Goal: Check status: Check status

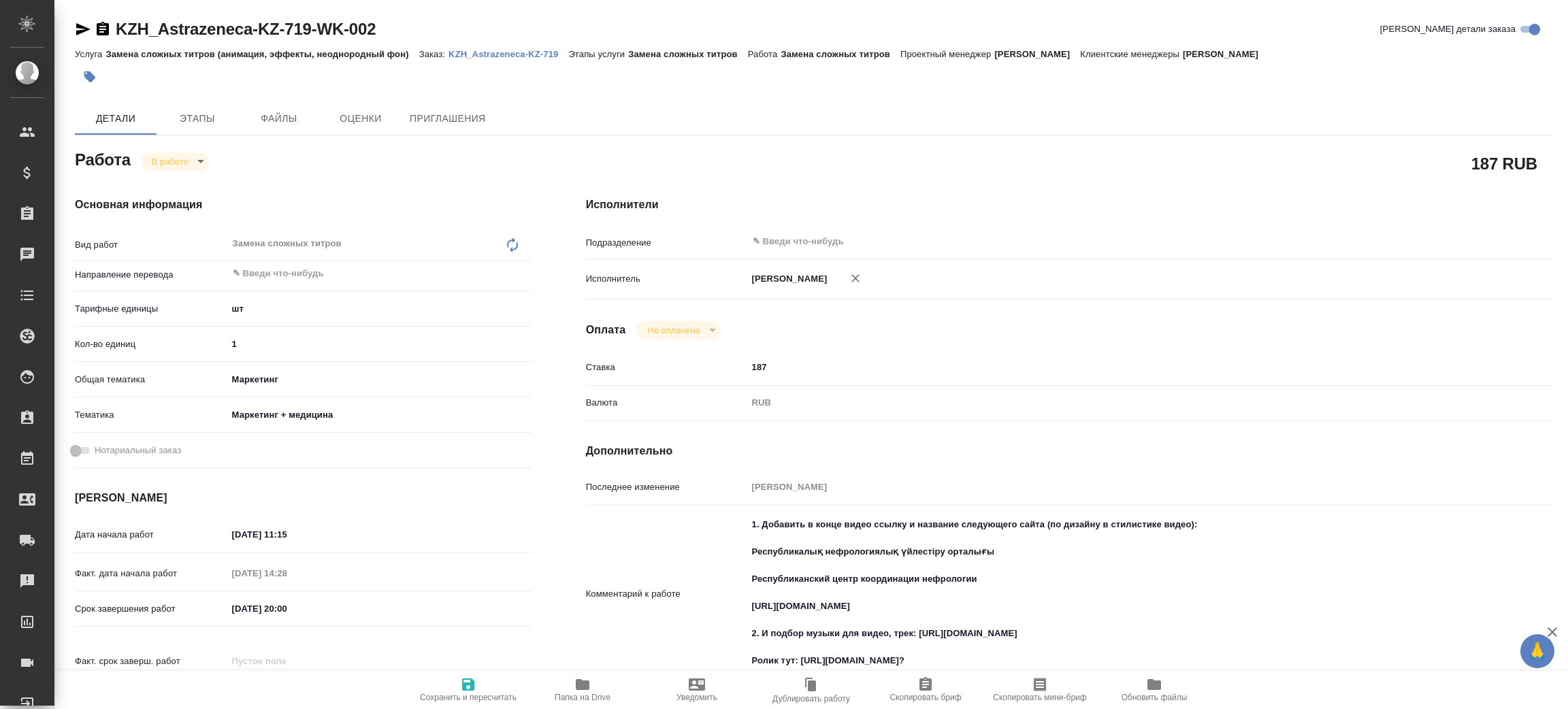
type textarea "x"
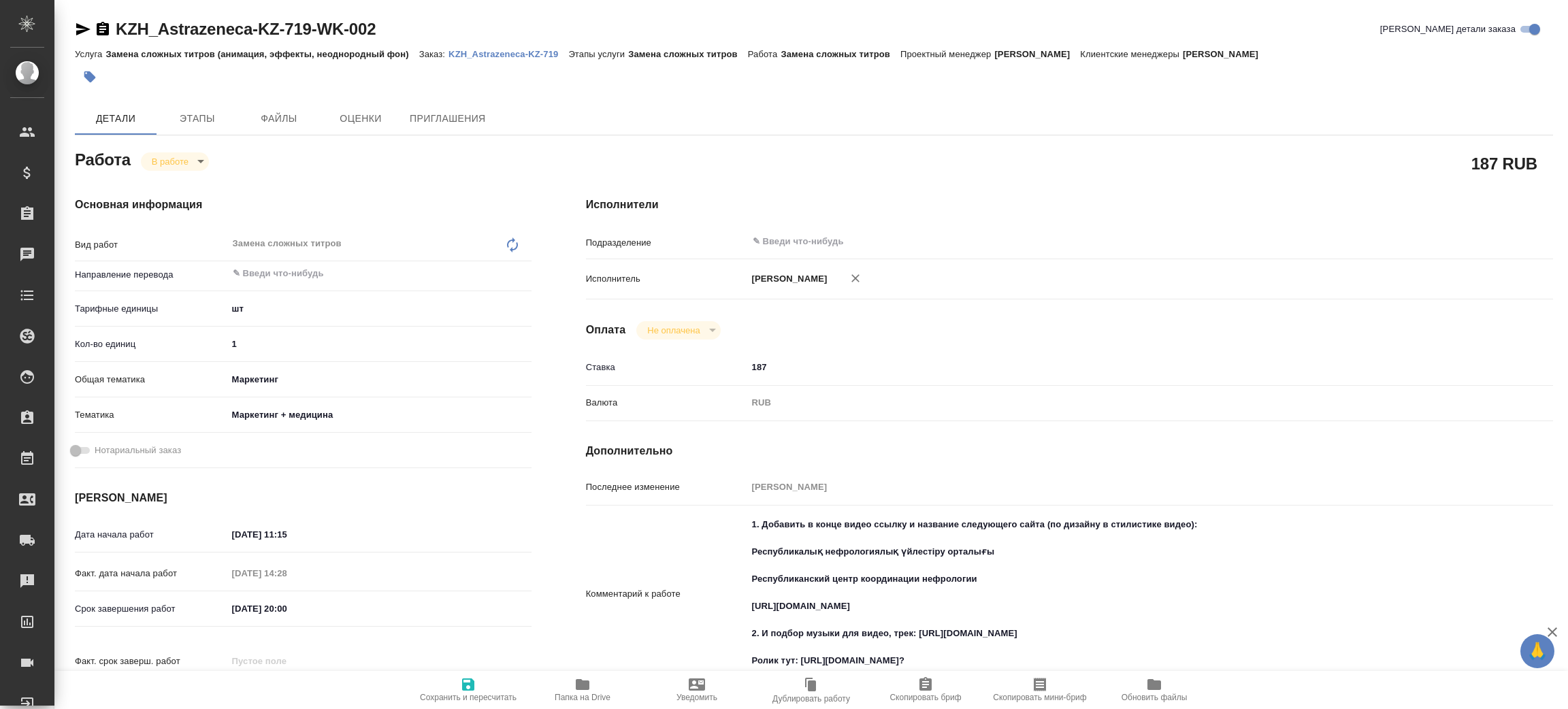
type textarea "x"
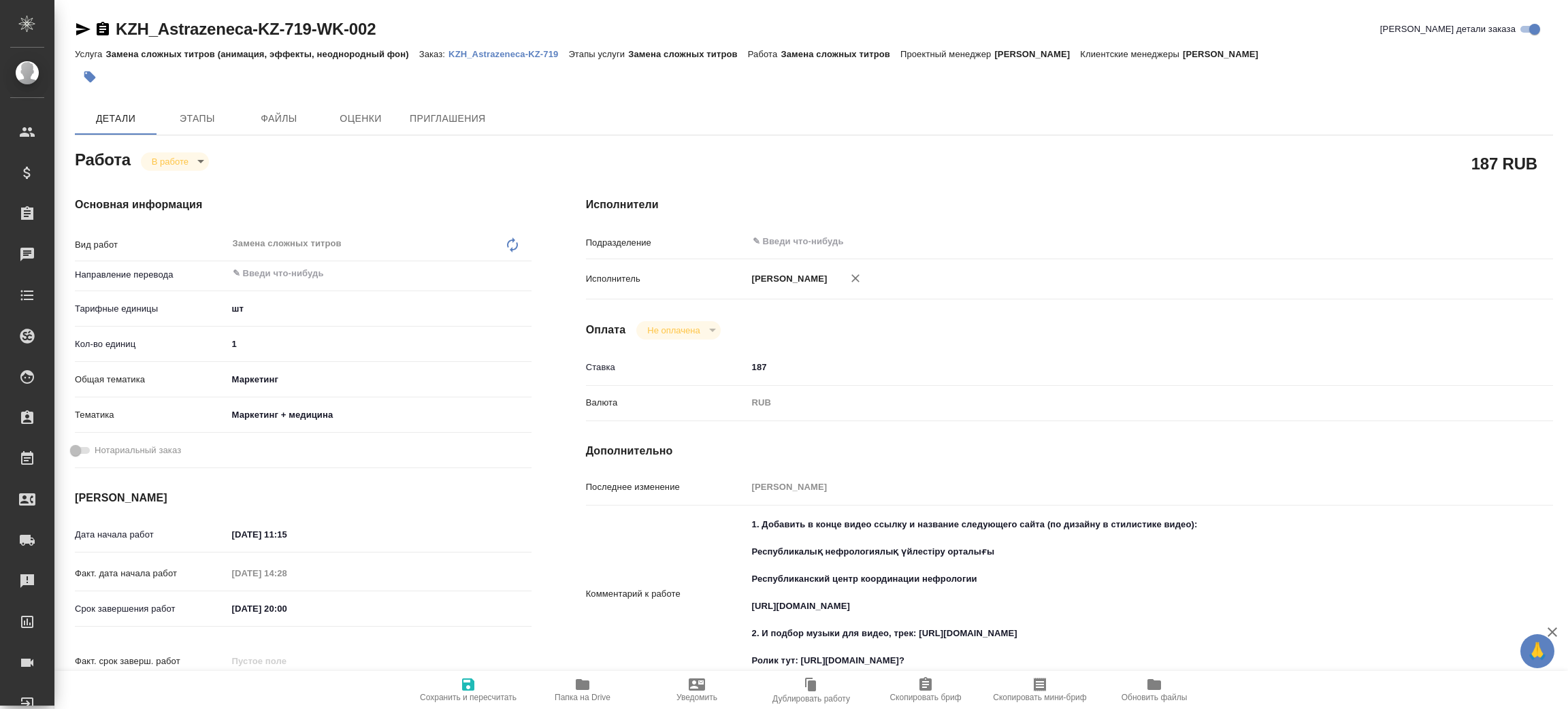
type textarea "x"
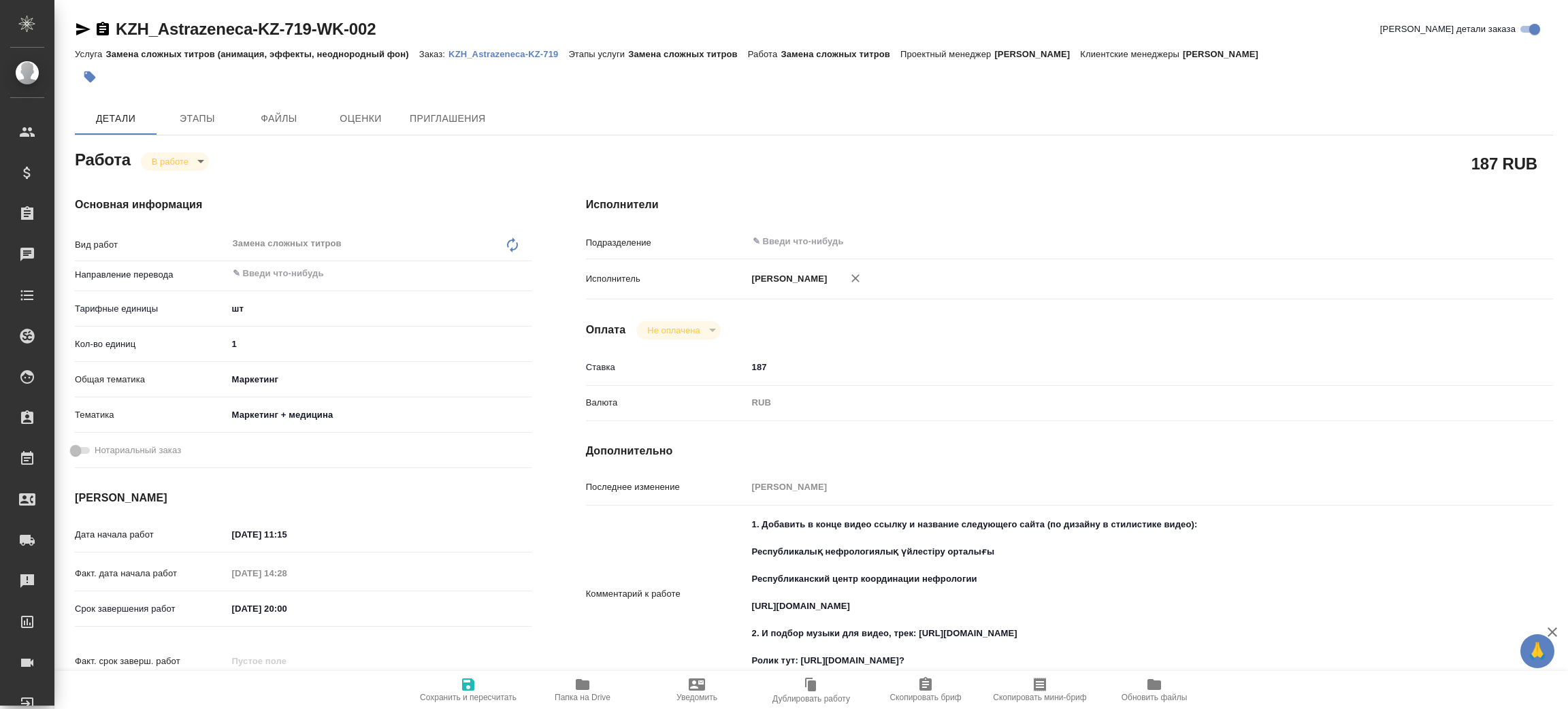
type textarea "x"
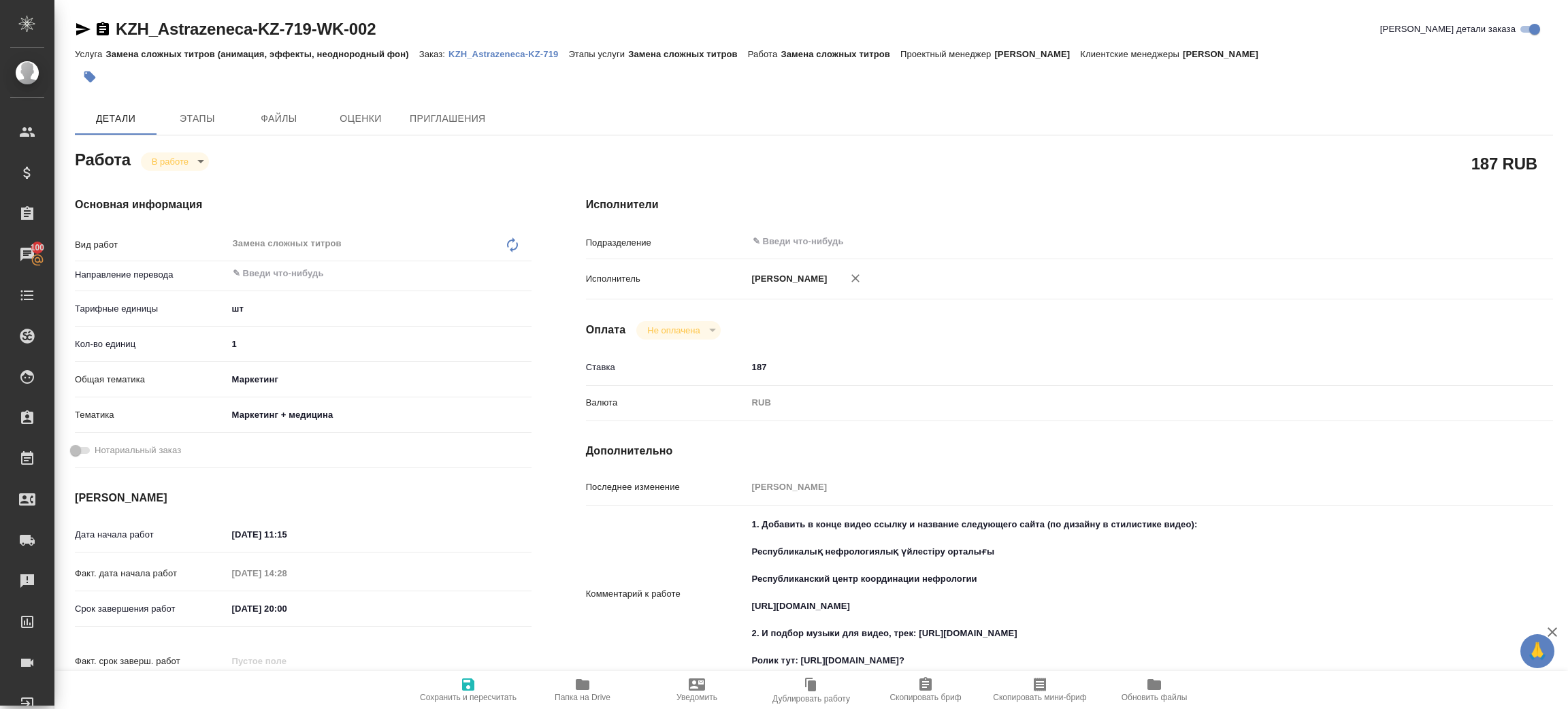
click at [499, 52] on p "KZH_Astrazeneca-KZ-719" at bounding box center [508, 54] width 120 height 10
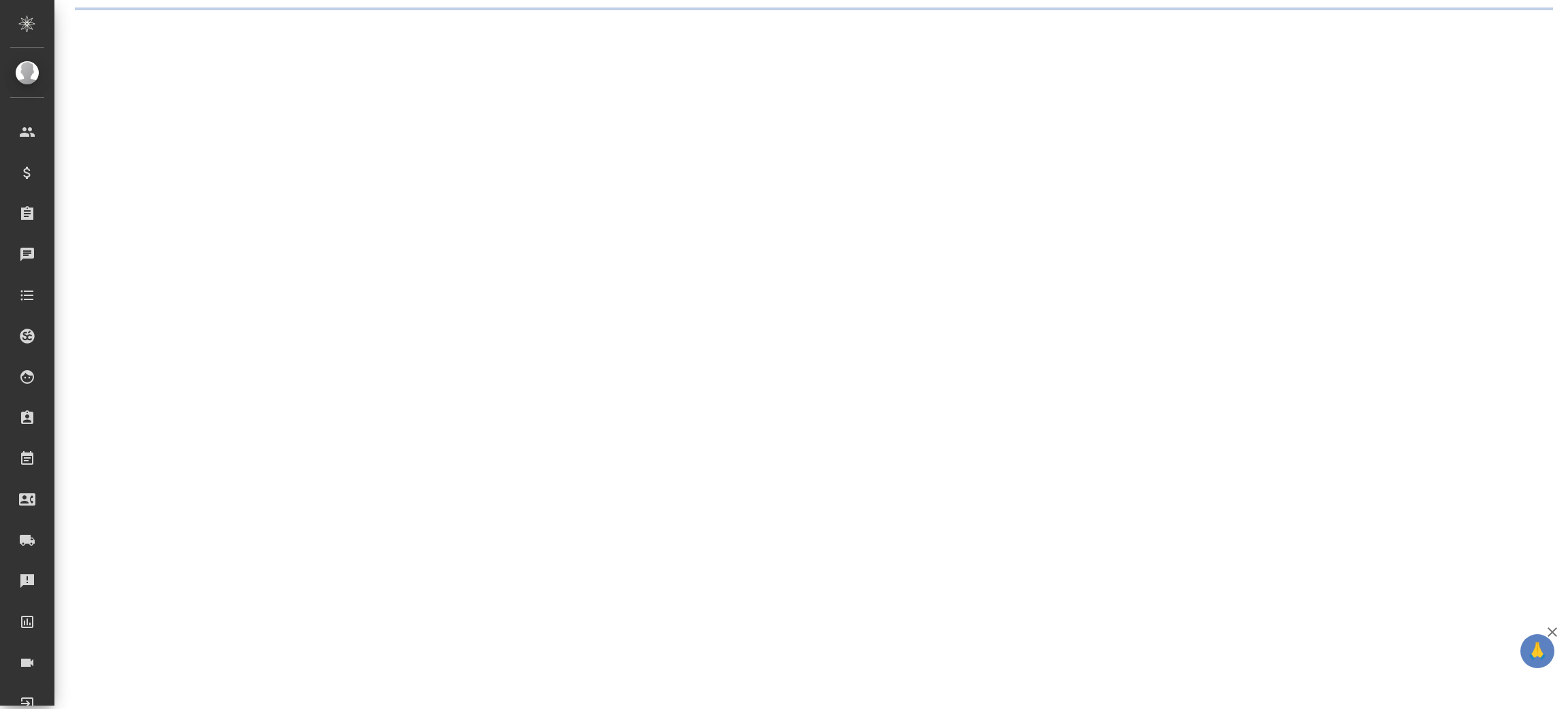
select select "RU"
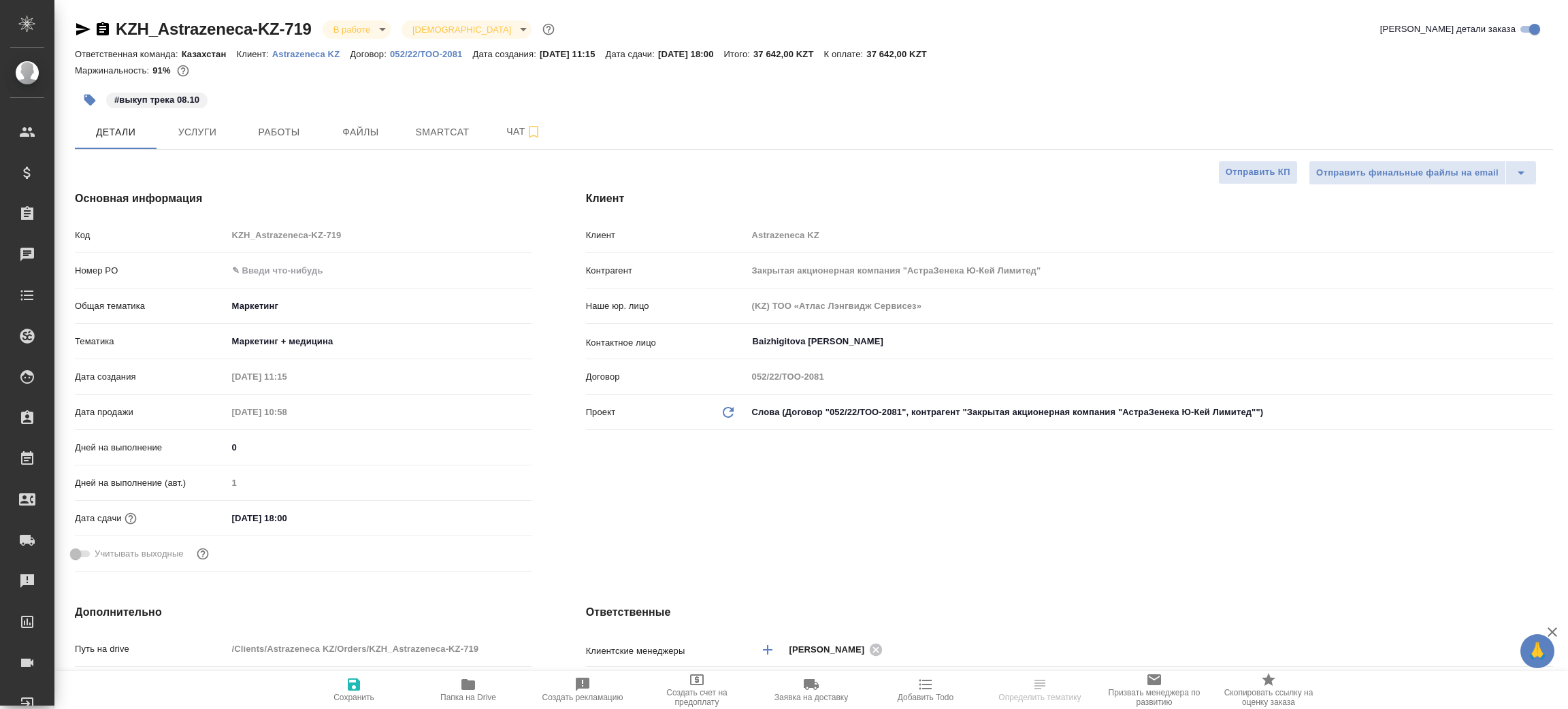
type textarea "x"
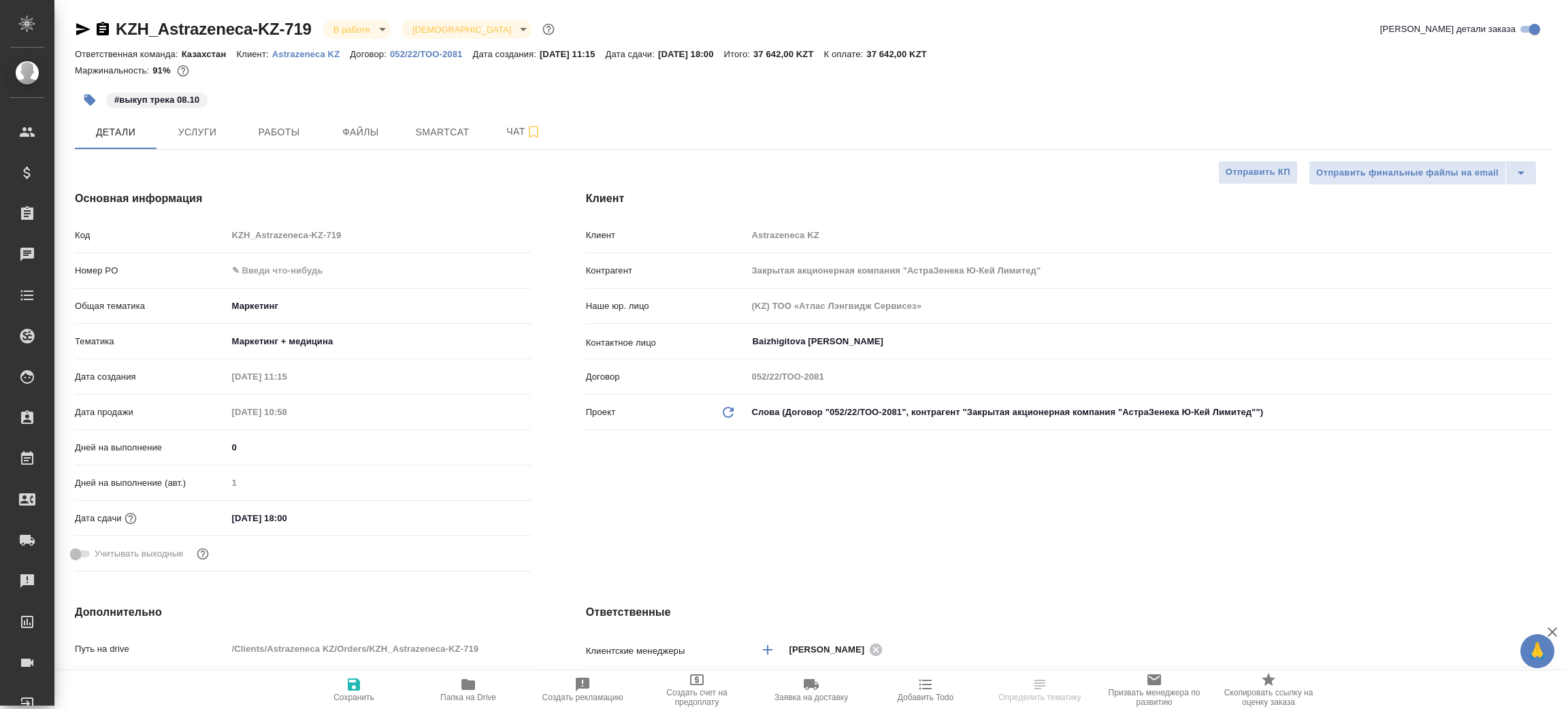
type textarea "x"
click at [101, 32] on icon "button" at bounding box center [103, 29] width 16 height 16
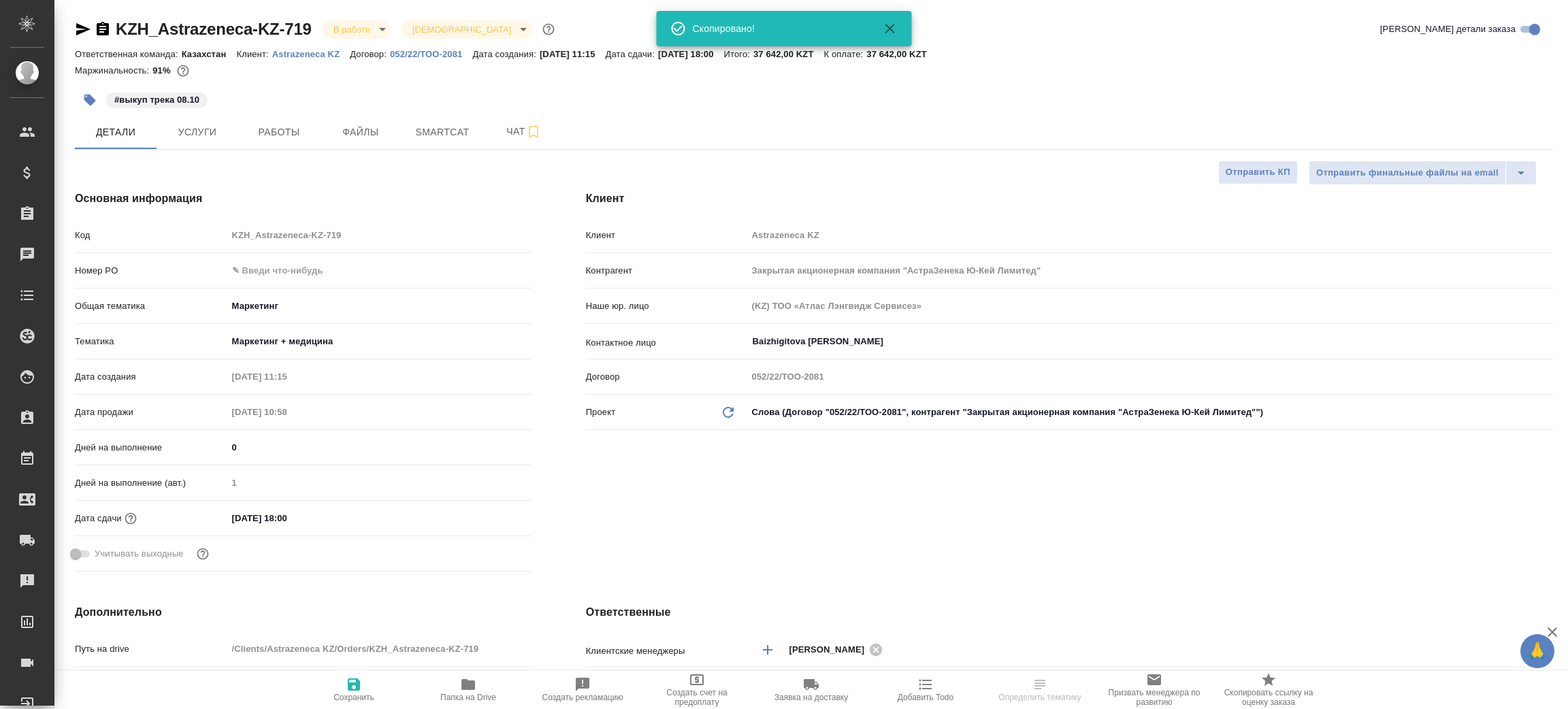
type textarea "x"
select select "RU"
type textarea "x"
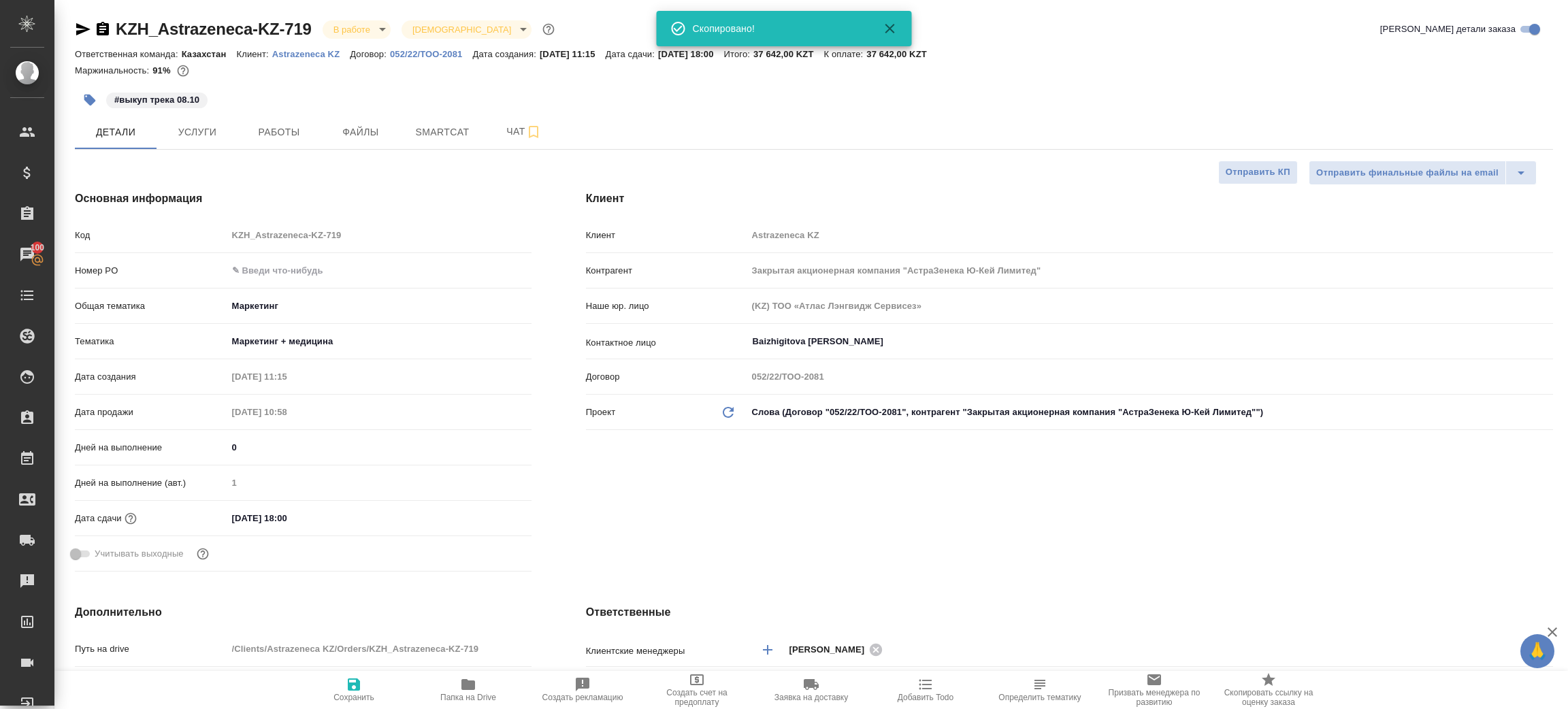
type textarea "x"
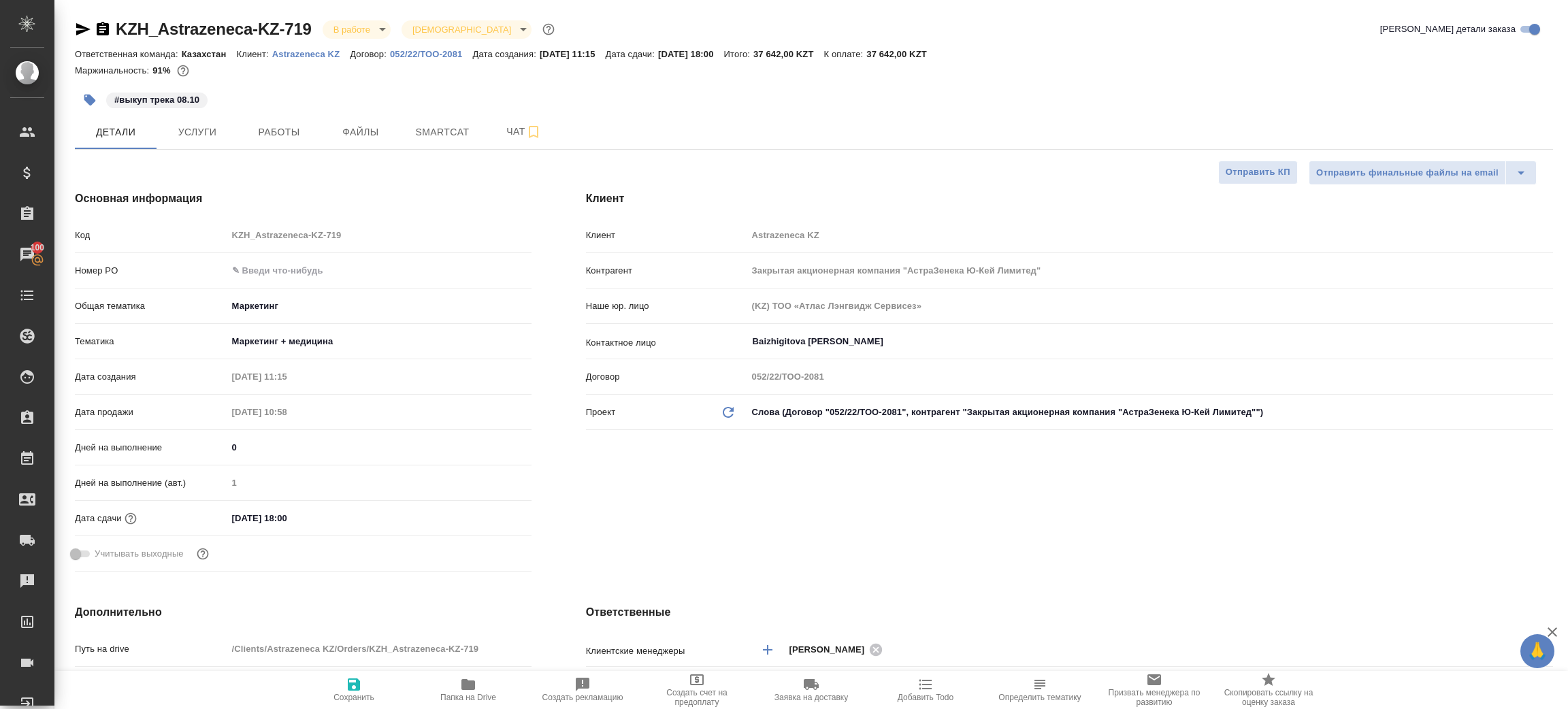
click at [465, 690] on icon "button" at bounding box center [468, 685] width 14 height 11
type textarea "x"
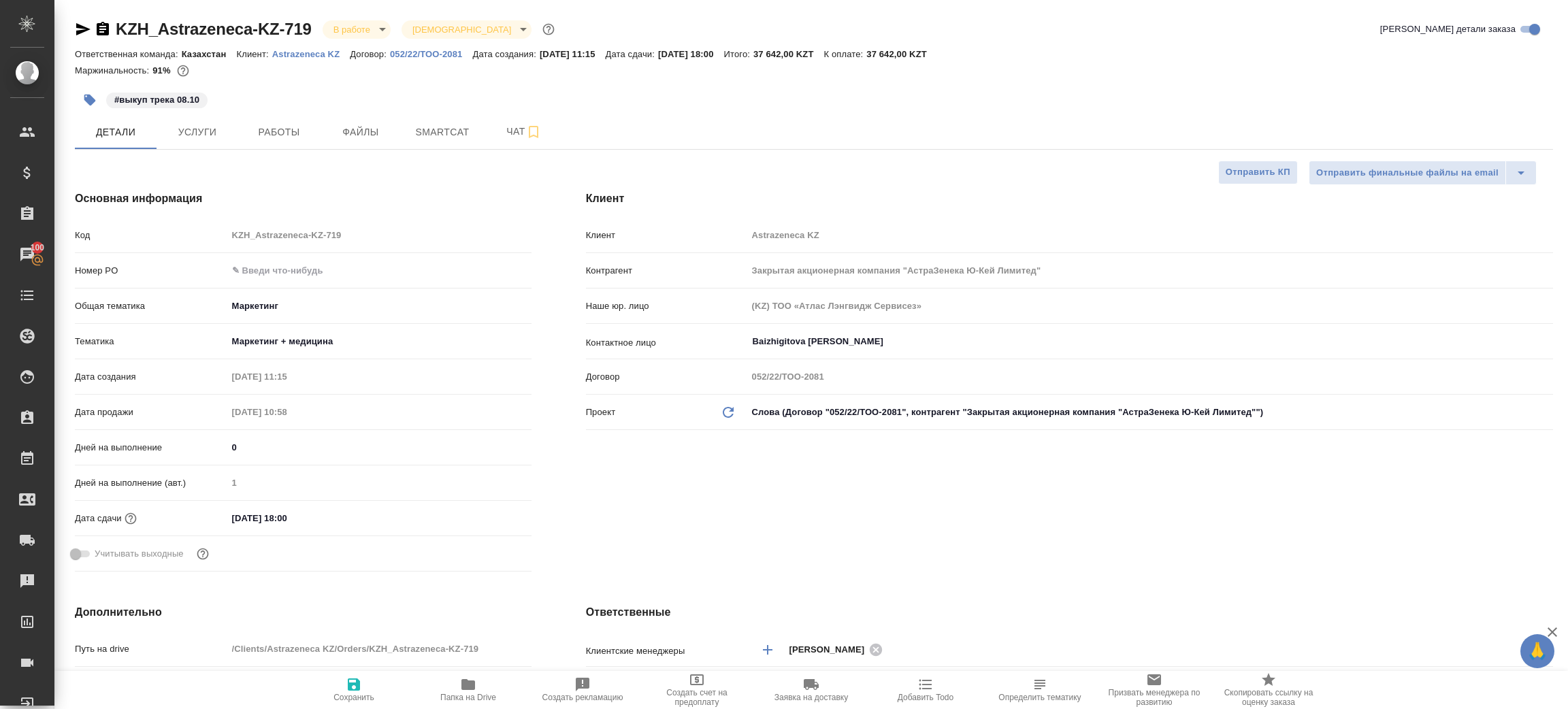
type textarea "x"
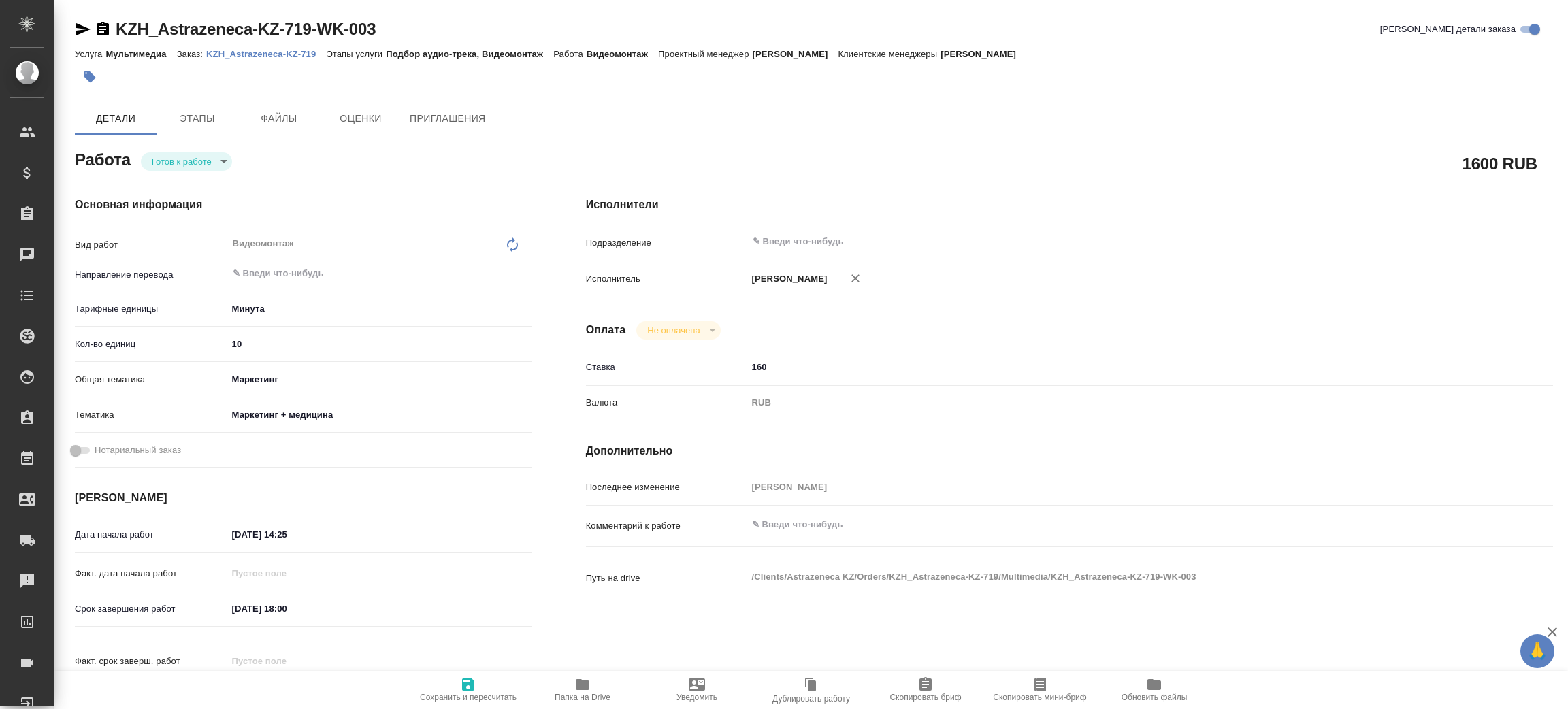
type textarea "x"
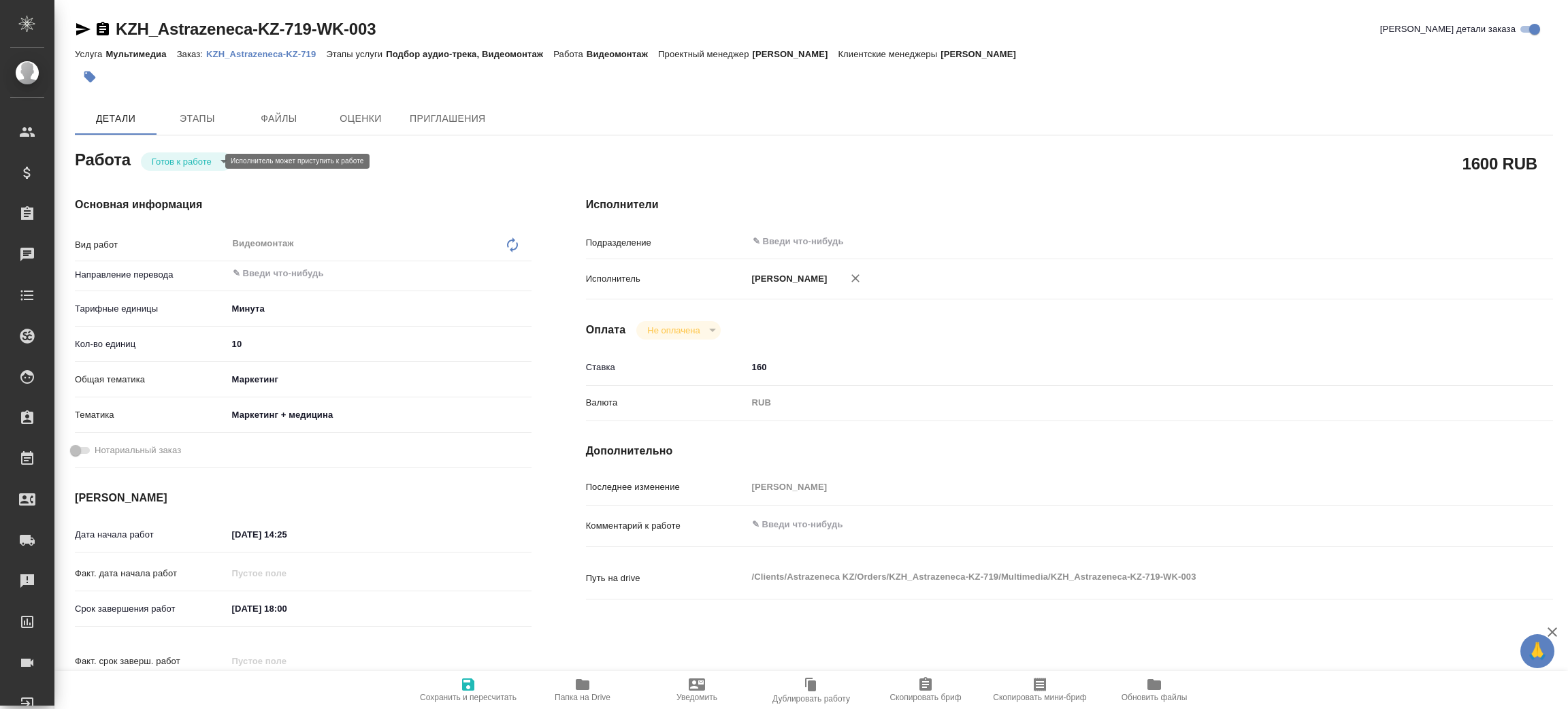
type textarea "x"
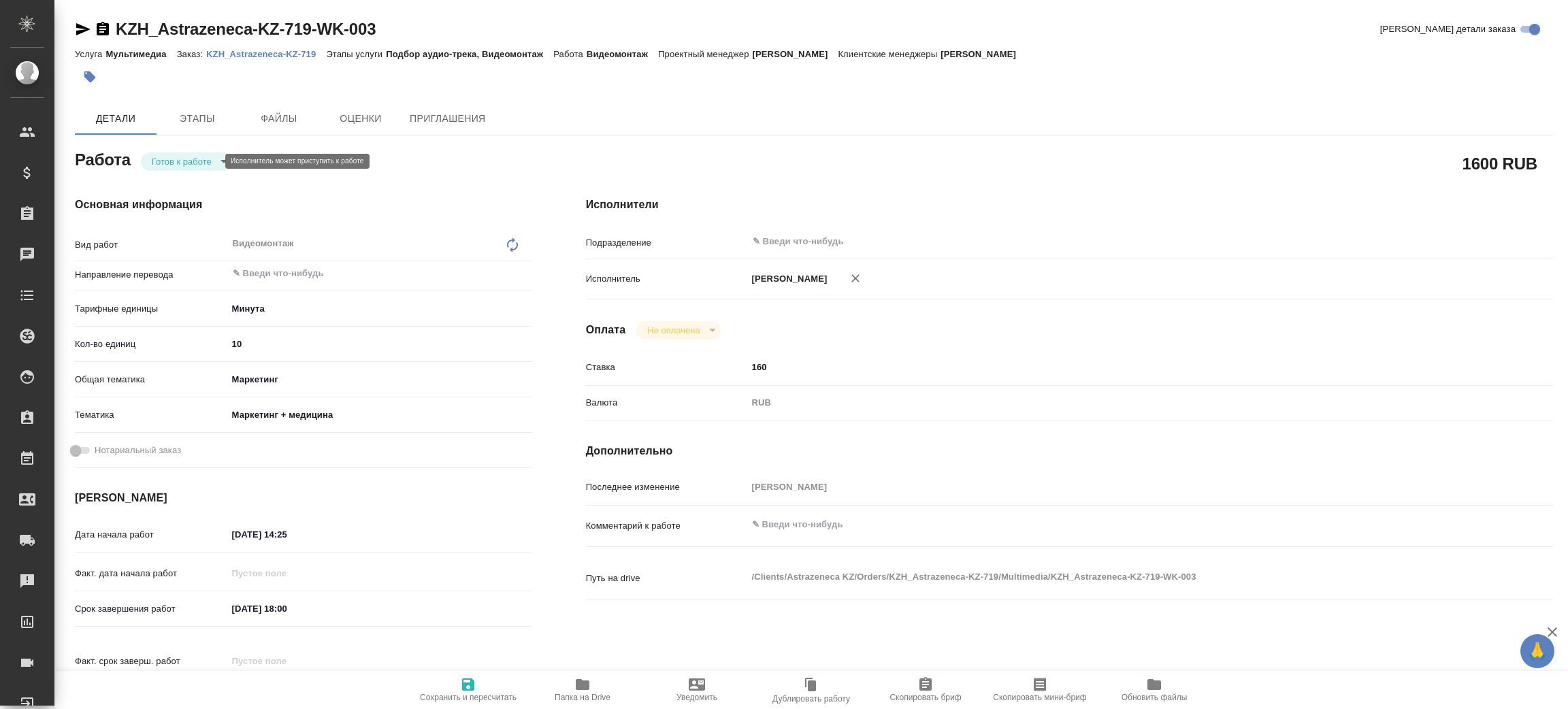
click at [190, 166] on body "🙏 .cls-1 fill:#fff; AWATERA Zenkov Aleksei Клиенты Спецификации Заказы Чаты Tod…" at bounding box center [784, 354] width 1568 height 709
type textarea "x"
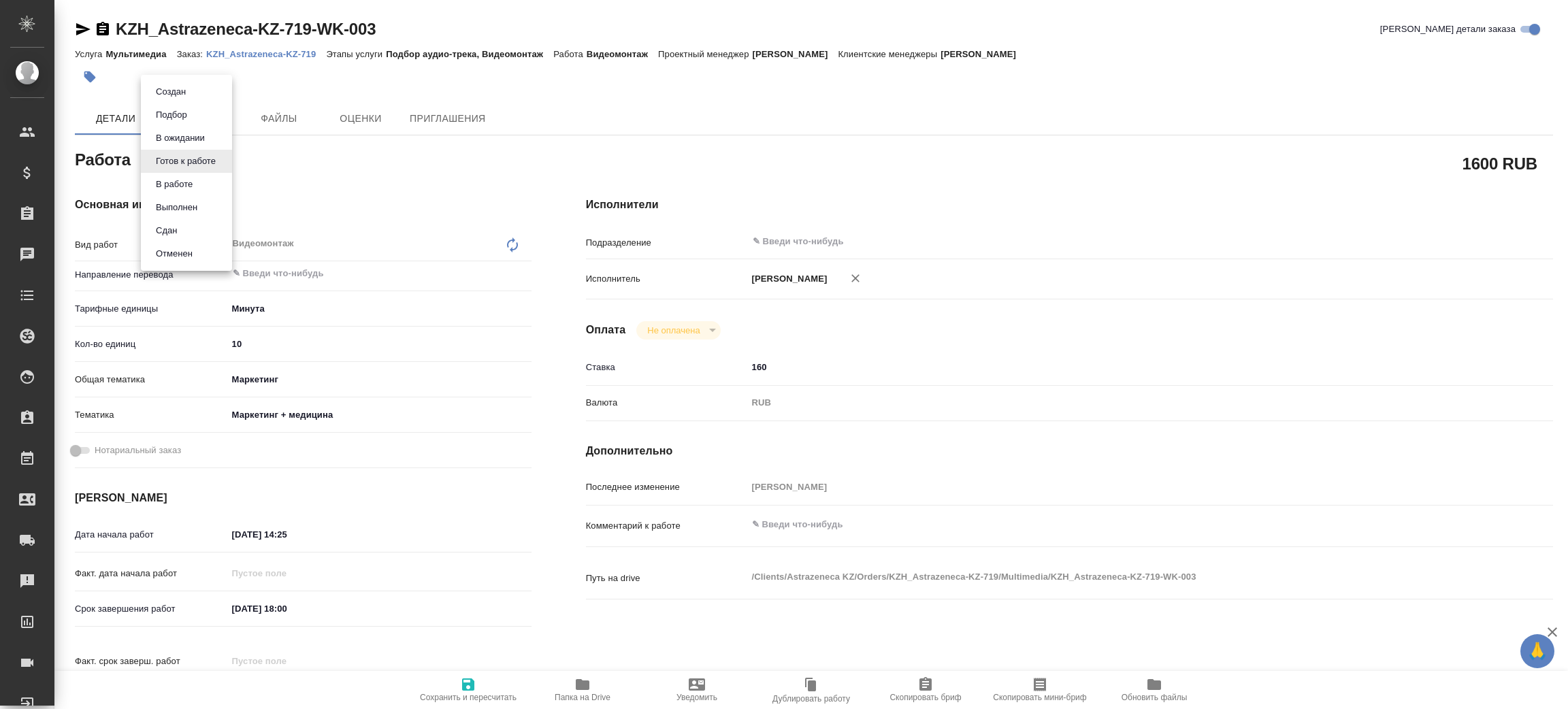
type textarea "x"
click at [196, 222] on li "Сдан" at bounding box center [186, 231] width 91 height 23
type textarea "x"
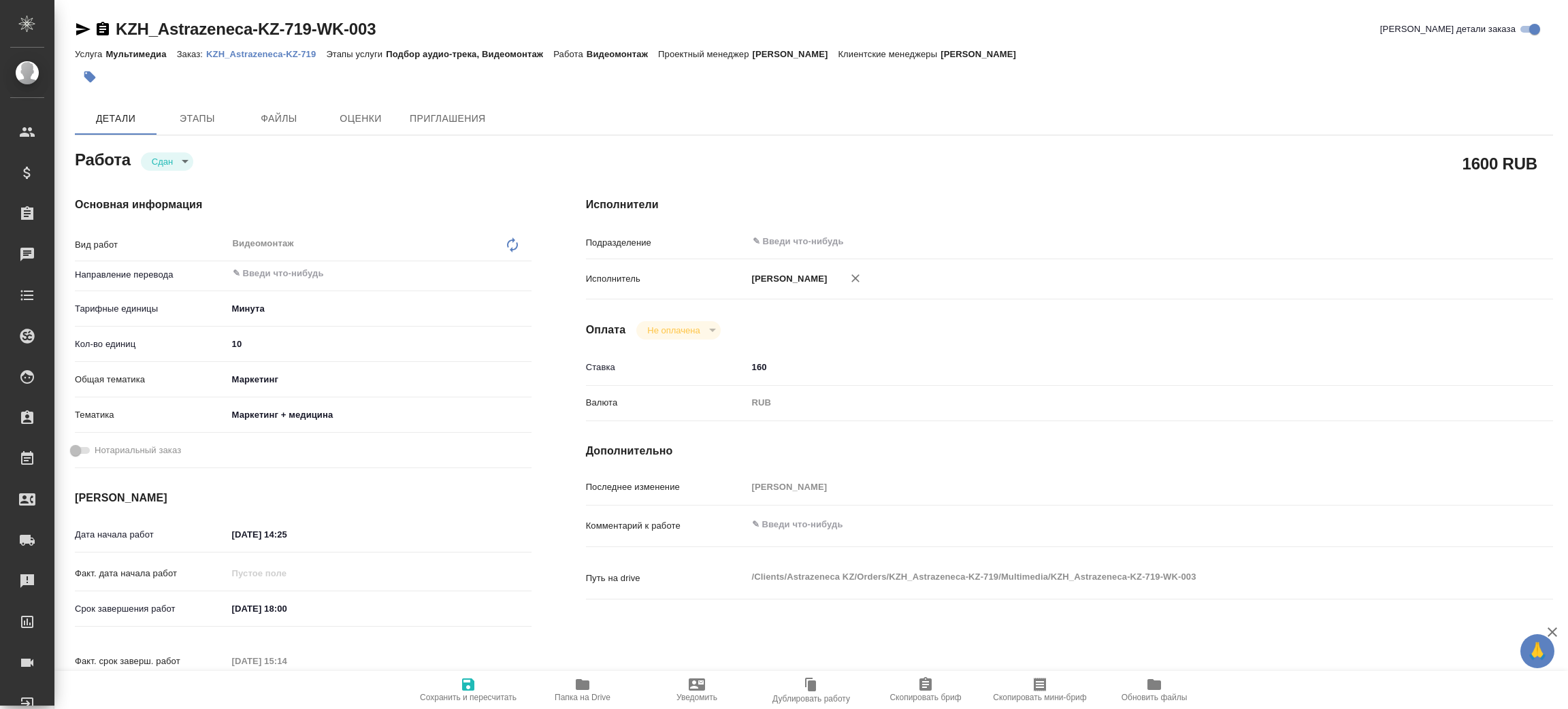
type textarea "x"
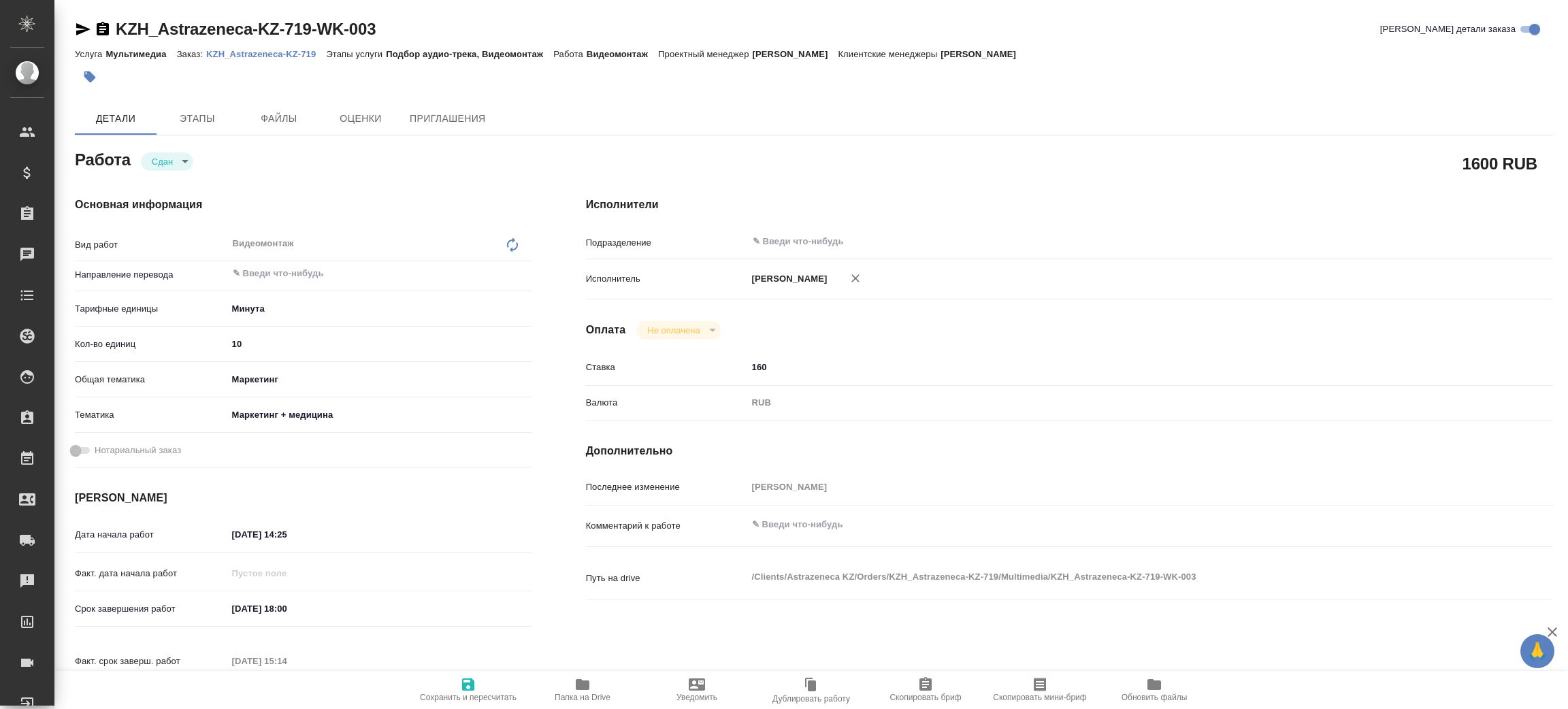
type textarea "x"
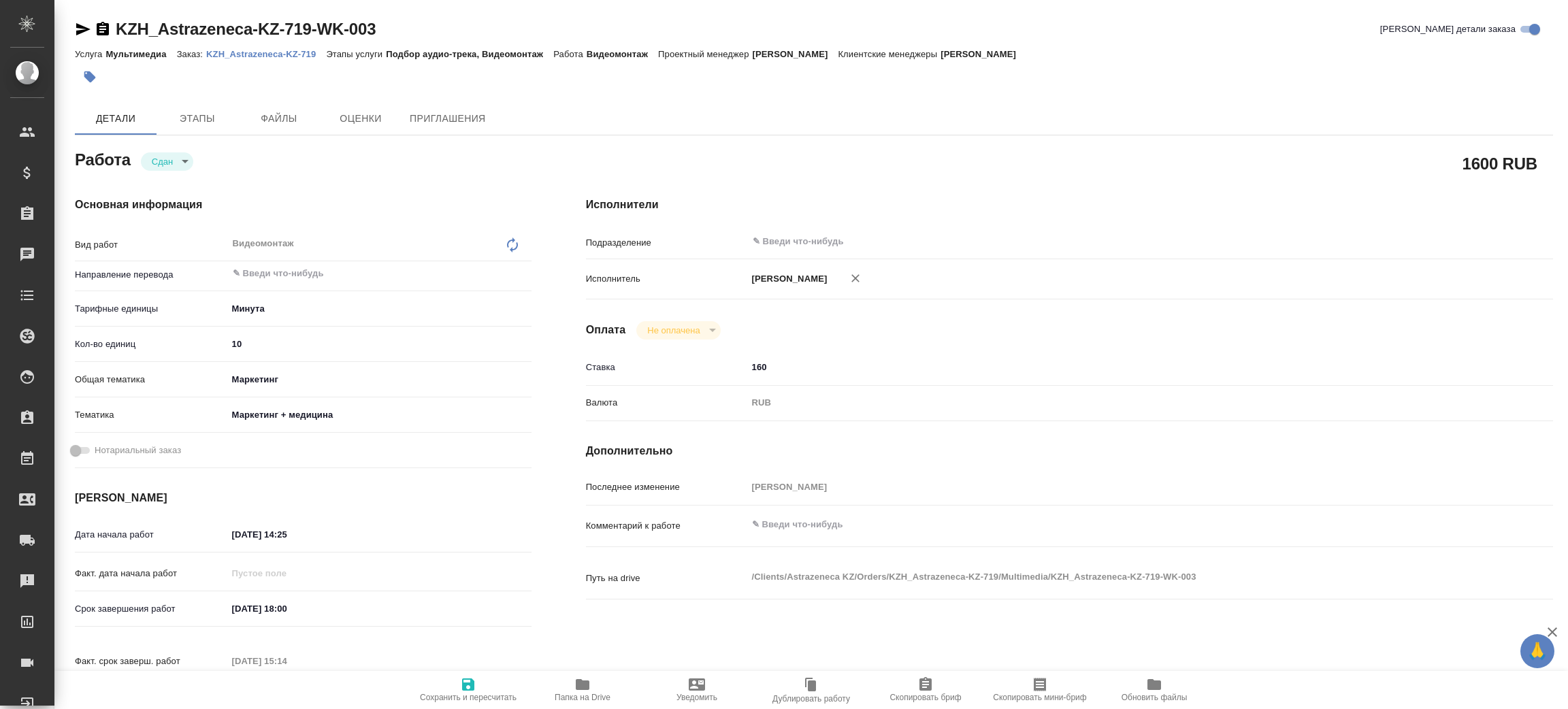
type textarea "x"
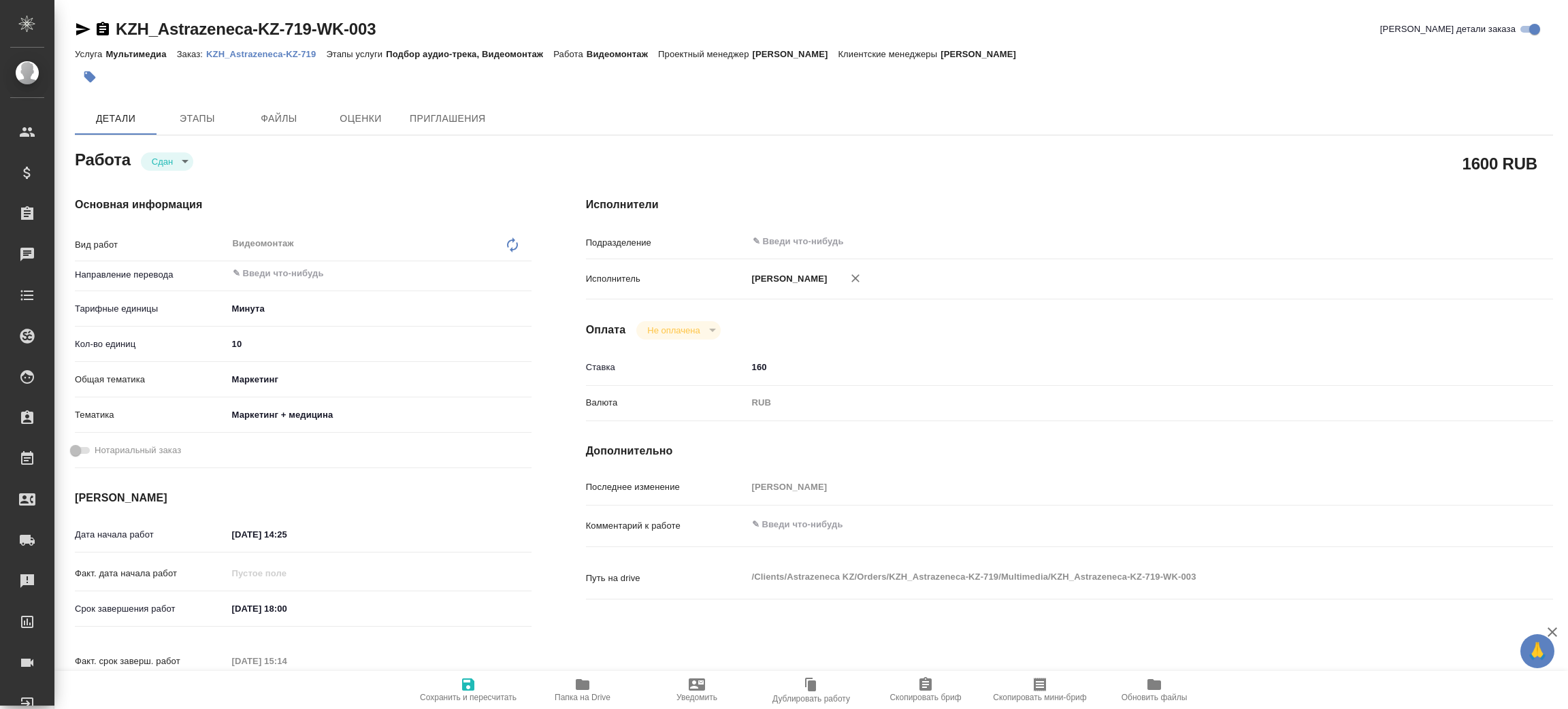
type textarea "x"
